Goal: Information Seeking & Learning: Learn about a topic

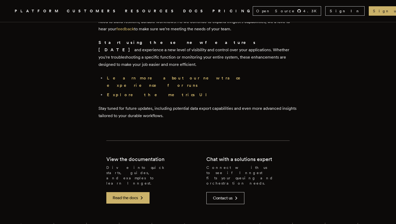
scroll to position [1513, 0]
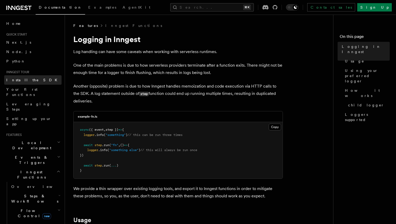
click at [31, 79] on link "Install the SDK" at bounding box center [32, 79] width 57 height 9
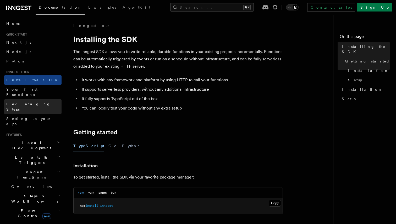
click at [30, 102] on span "Leveraging Steps" at bounding box center [28, 106] width 44 height 9
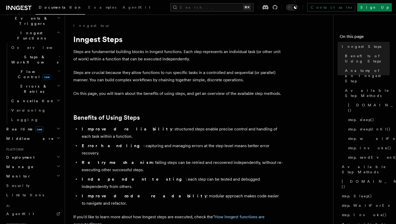
scroll to position [195, 0]
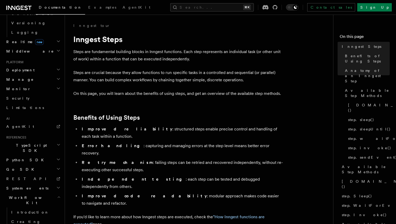
scroll to position [228, 0]
click at [30, 142] on span "TypeScript SDK" at bounding box center [30, 147] width 52 height 10
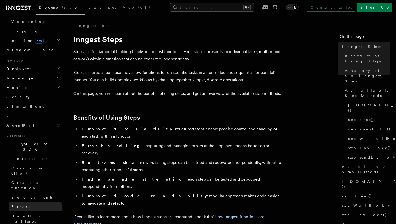
click at [20, 205] on span "Errors" at bounding box center [20, 207] width 19 height 4
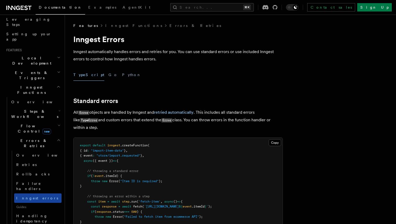
scroll to position [90, 0]
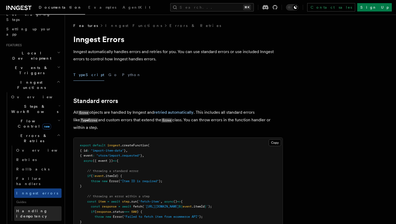
click at [47, 209] on span "Handling idempotency" at bounding box center [38, 214] width 45 height 10
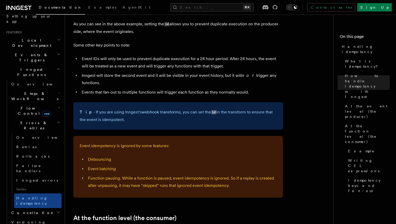
scroll to position [447, 0]
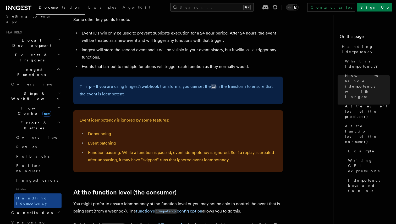
click at [38, 208] on h2 "Cancellation" at bounding box center [35, 212] width 52 height 9
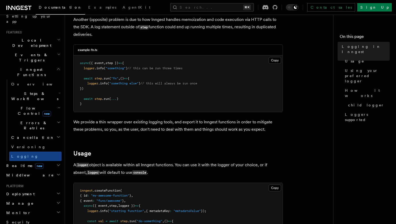
scroll to position [121, 0]
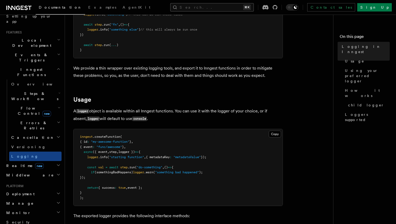
click at [207, 7] on button "Search... ⌘K" at bounding box center [212, 7] width 84 height 8
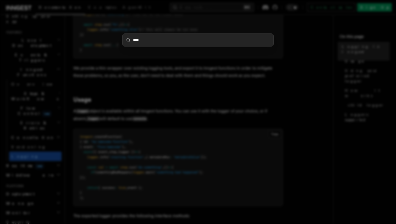
type input "*****"
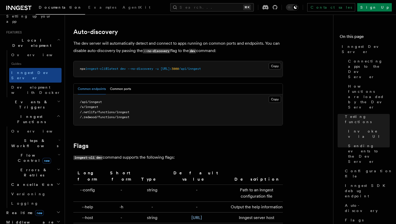
scroll to position [1474, 0]
